Goal: Book appointment/travel/reservation

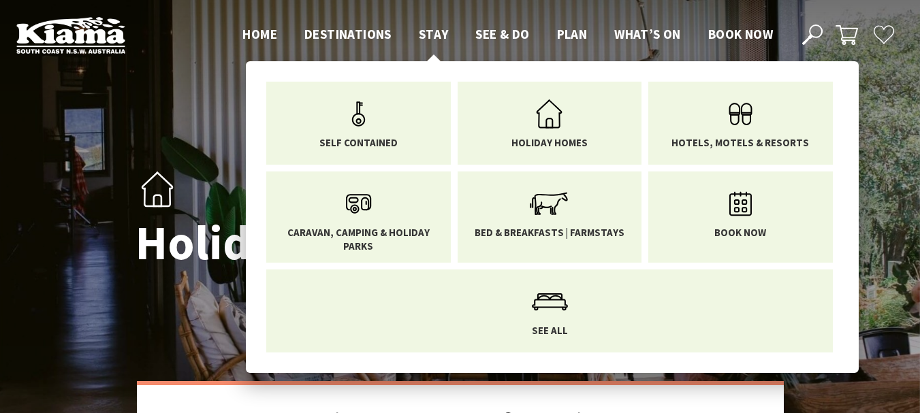
click at [439, 34] on span "Stay" at bounding box center [434, 34] width 30 height 16
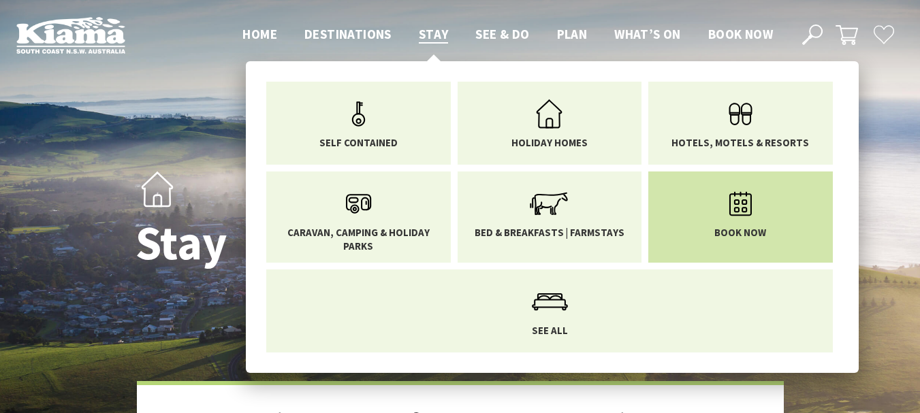
click at [767, 219] on link "Book now" at bounding box center [741, 210] width 164 height 57
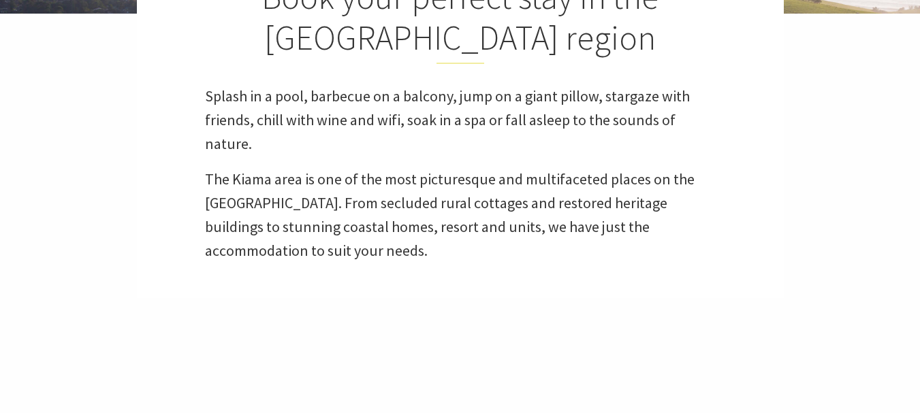
select select "3"
select select "2"
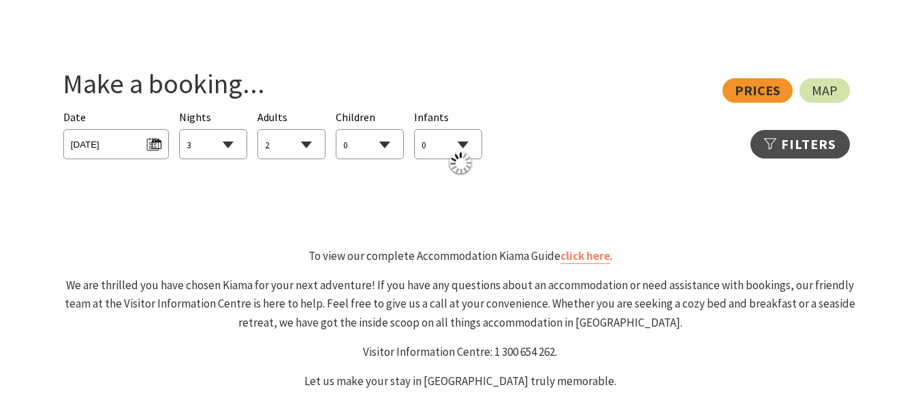
scroll to position [749, 0]
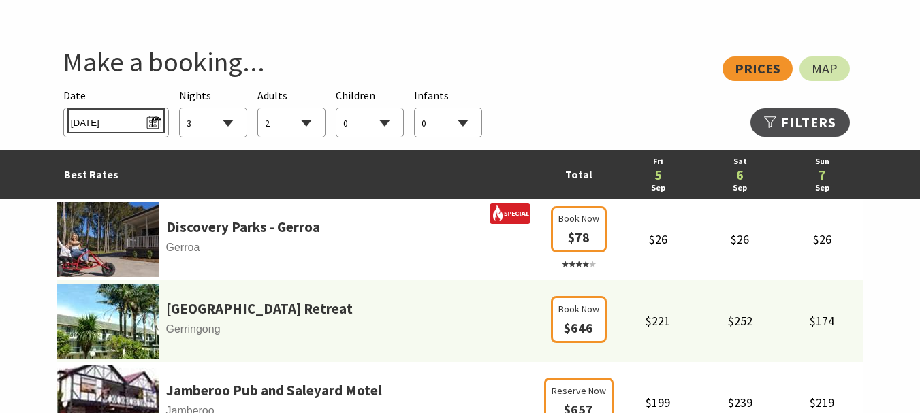
click at [157, 123] on span "Fri 05/09/2025" at bounding box center [116, 121] width 91 height 18
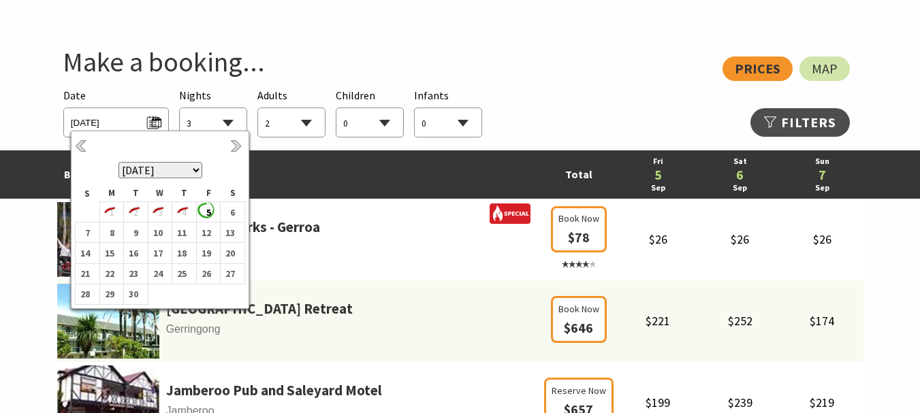
click at [199, 172] on select "September 2025 October 2025 November 2025 December 2025 January 2026 February 2…" at bounding box center [160, 170] width 84 height 16
click at [104, 234] on b "5" at bounding box center [109, 233] width 18 height 18
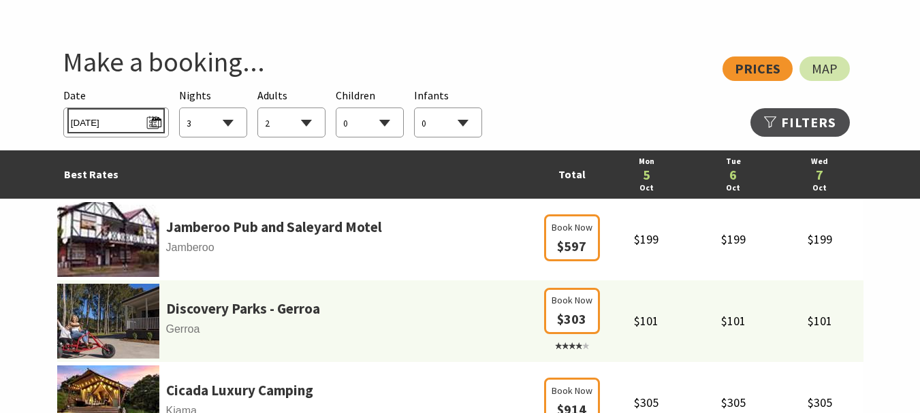
click at [153, 126] on span "Mon 05/10/2026" at bounding box center [116, 121] width 91 height 18
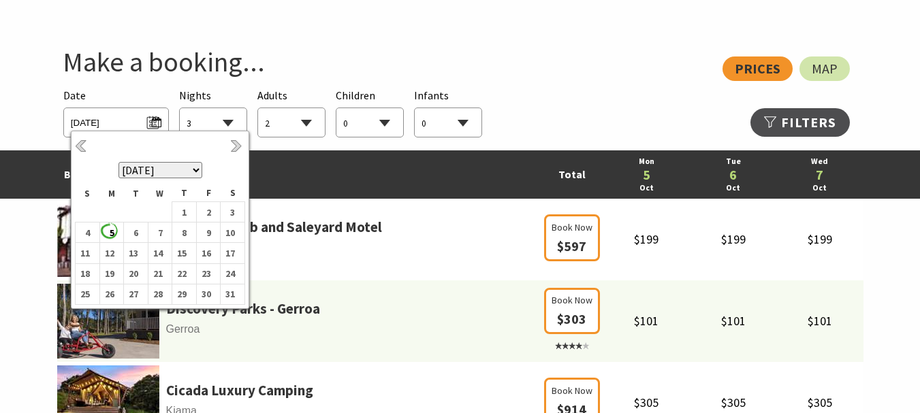
click at [191, 172] on select "September 2025 October 2025 November 2025 December 2025 January 2026 February 2…" at bounding box center [160, 170] width 84 height 16
click at [87, 234] on b "5" at bounding box center [85, 233] width 18 height 18
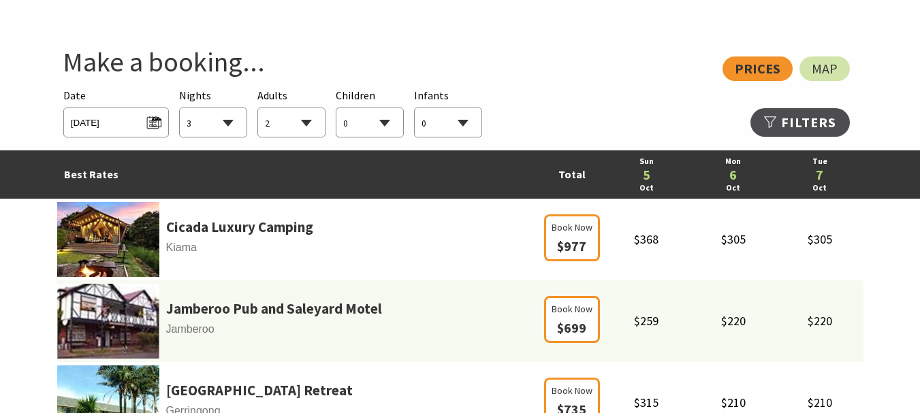
click at [222, 116] on select "1 2 3 4 5 6 7 8 9 10 11 12 13 14 15 16 17 18 19 20 21 22 23 24 25 26 27 28 29 30" at bounding box center [213, 123] width 67 height 30
click at [180, 108] on select "1 2 3 4 5 6 7 8 9 10 11 12 13 14 15 16 17 18 19 20 21 22 23 24 25 26 27 28 29 30" at bounding box center [213, 123] width 67 height 30
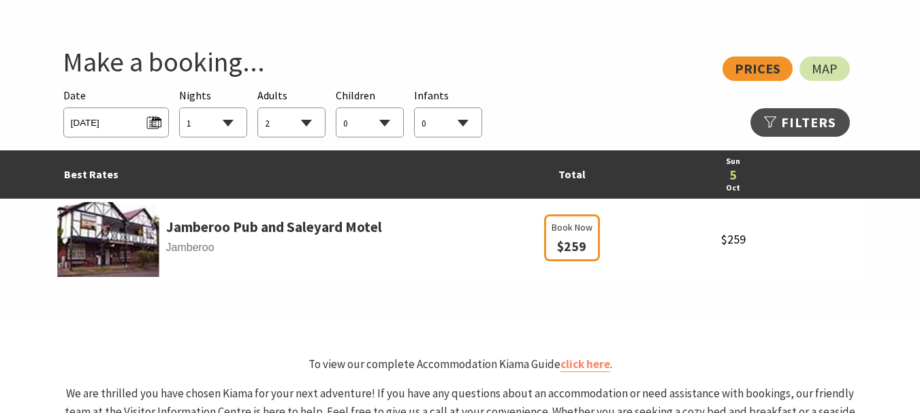
click at [233, 120] on select "1 2 3 4 5 6 7 8 9 10 11 12 13 14 15 16 17 18 19 20 21 22 23 24 25 26 27 28 29 30" at bounding box center [213, 123] width 67 height 30
click at [180, 108] on select "1 2 3 4 5 6 7 8 9 10 11 12 13 14 15 16 17 18 19 20 21 22 23 24 25 26 27 28 29 30" at bounding box center [213, 123] width 67 height 30
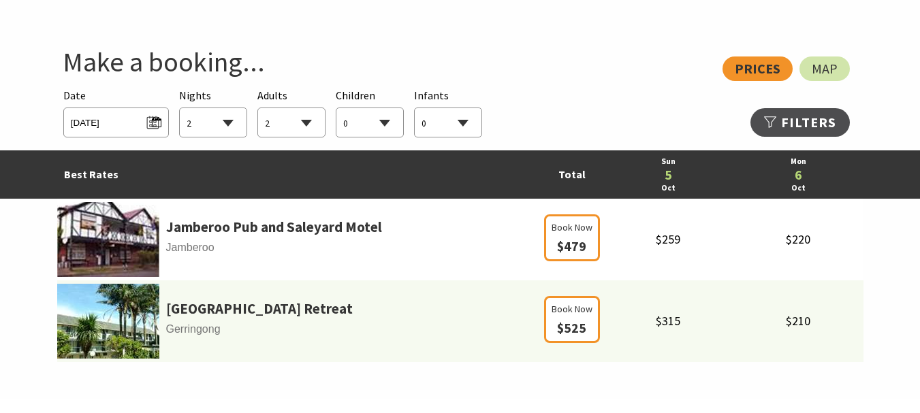
click at [227, 131] on select "1 2 3 4 5 6 7 8 9 10 11 12 13 14 15 16 17 18 19 20 21 22 23 24 25 26 27 28 29 30" at bounding box center [213, 123] width 67 height 30
select select "3"
click at [180, 108] on select "1 2 3 4 5 6 7 8 9 10 11 12 13 14 15 16 17 18 19 20 21 22 23 24 25 26 27 28 29 30" at bounding box center [213, 123] width 67 height 30
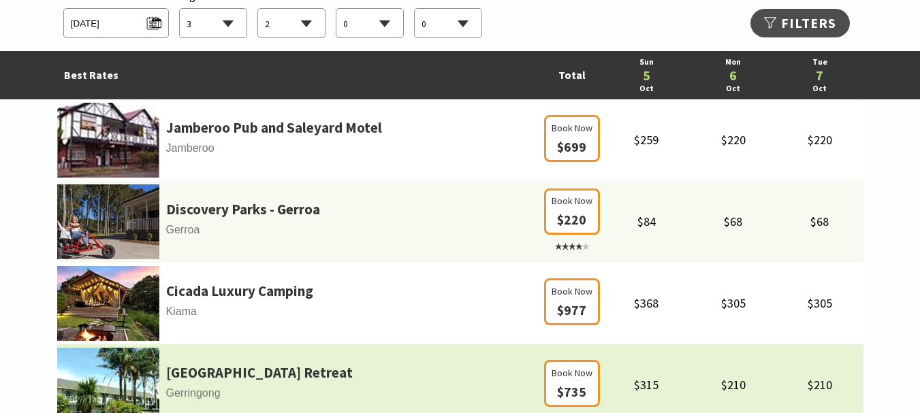
scroll to position [817, 0]
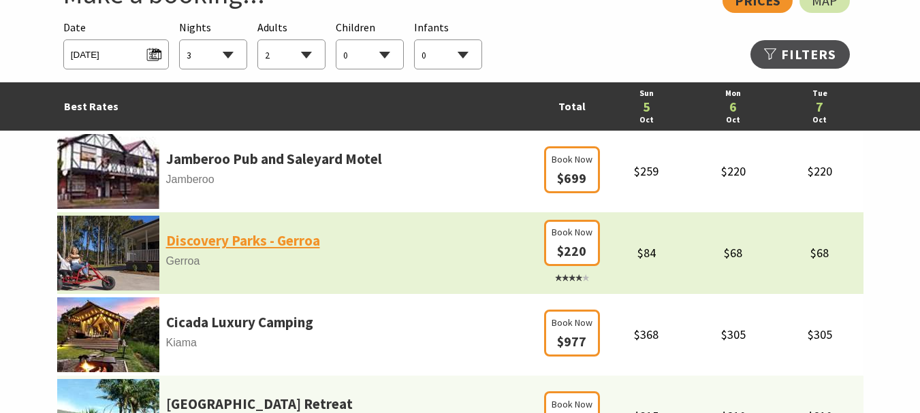
click at [256, 239] on link "Discovery Parks - Gerroa" at bounding box center [243, 240] width 154 height 23
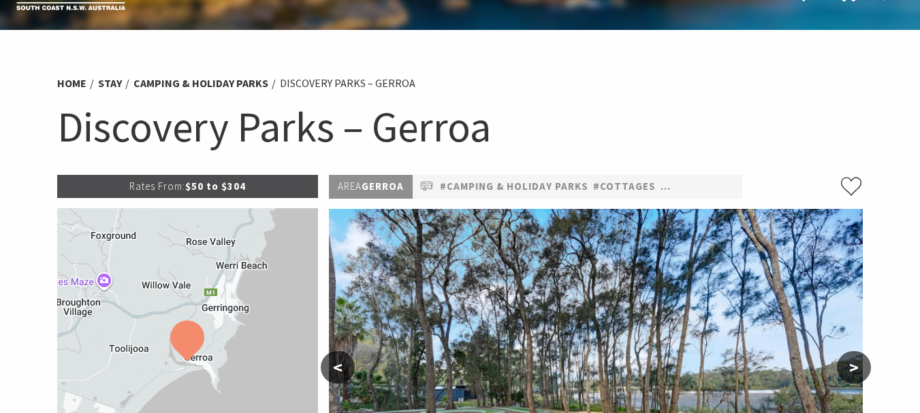
scroll to position [68, 0]
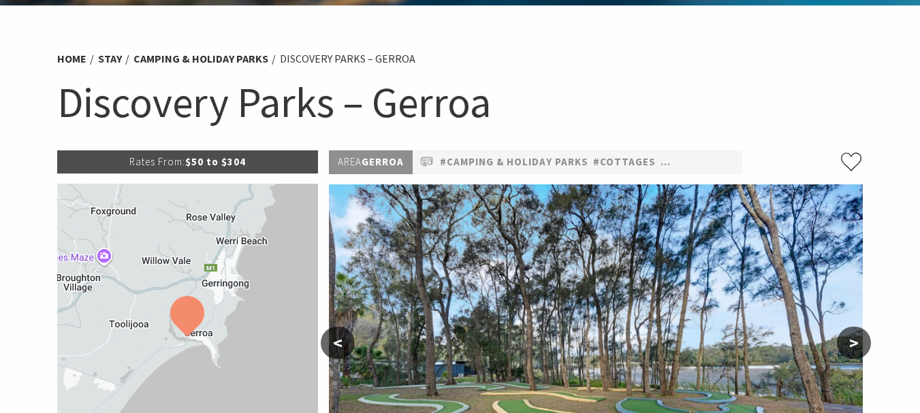
select select "3"
select select "2"
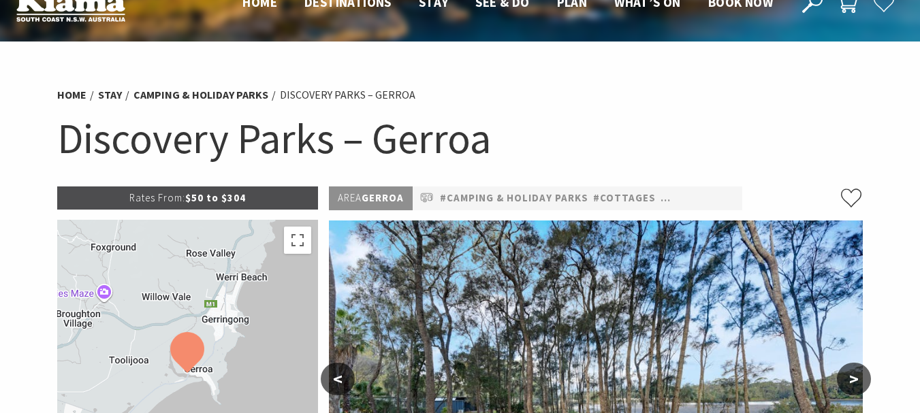
scroll to position [0, 0]
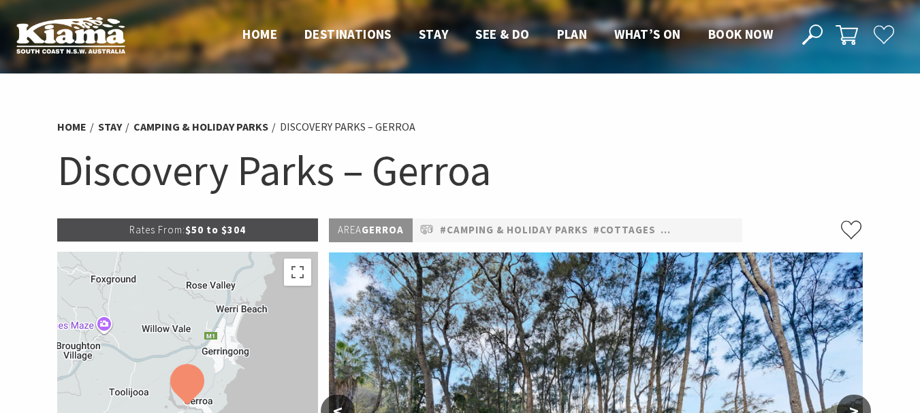
select select "3"
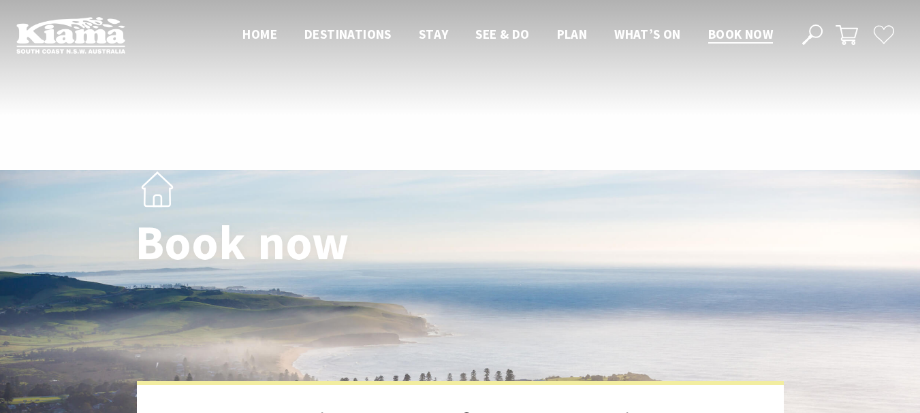
select select "3"
select select "2"
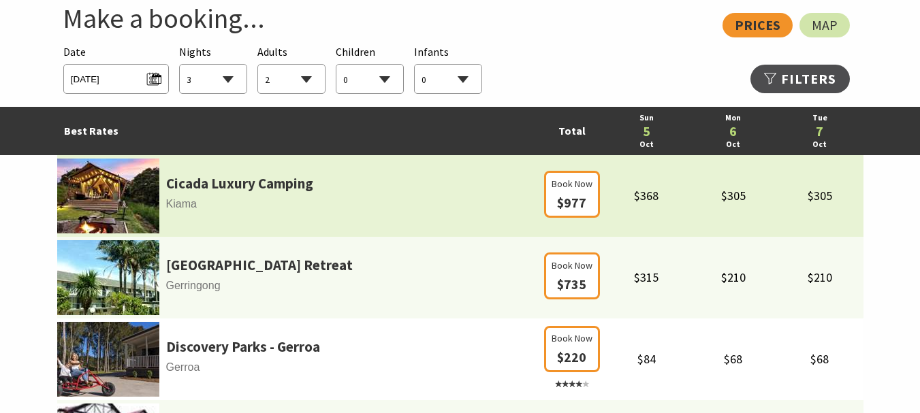
scroll to position [817, 0]
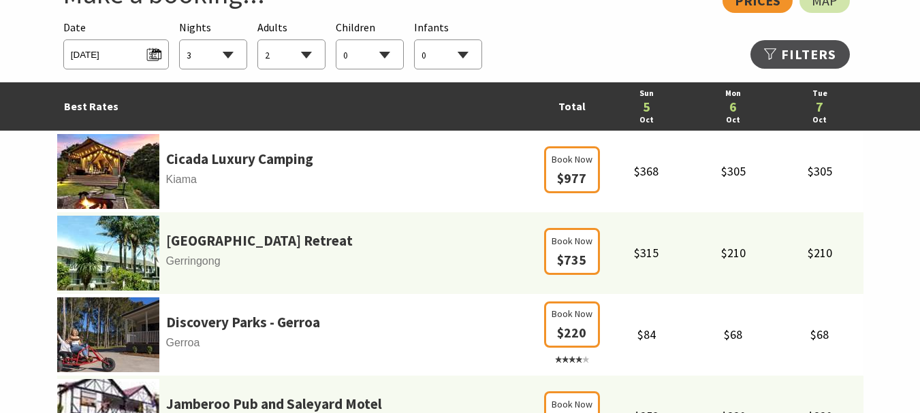
click at [223, 55] on select "1 2 3 4 5 6 7 8 9 10 11 12 13 14 15 16 17 18 19 20 21 22 23 24 25 26 27 28 29 30" at bounding box center [213, 55] width 67 height 30
select select "2"
click at [180, 40] on select "1 2 3 4 5 6 7 8 9 10 11 12 13 14 15 16 17 18 19 20 21 22 23 24 25 26 27 28 29 30" at bounding box center [213, 55] width 67 height 30
